Goal: Navigation & Orientation: Go to known website

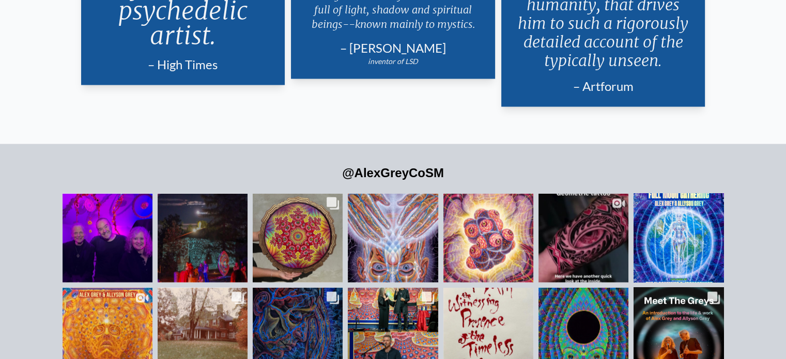
scroll to position [2336, 0]
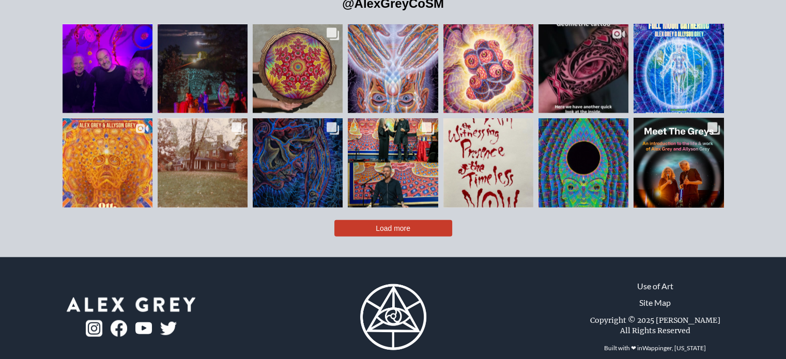
click at [686, 344] on link "Wappinger, [US_STATE]" at bounding box center [674, 348] width 64 height 8
click at [86, 320] on img at bounding box center [94, 328] width 17 height 17
